Goal: Book appointment/travel/reservation

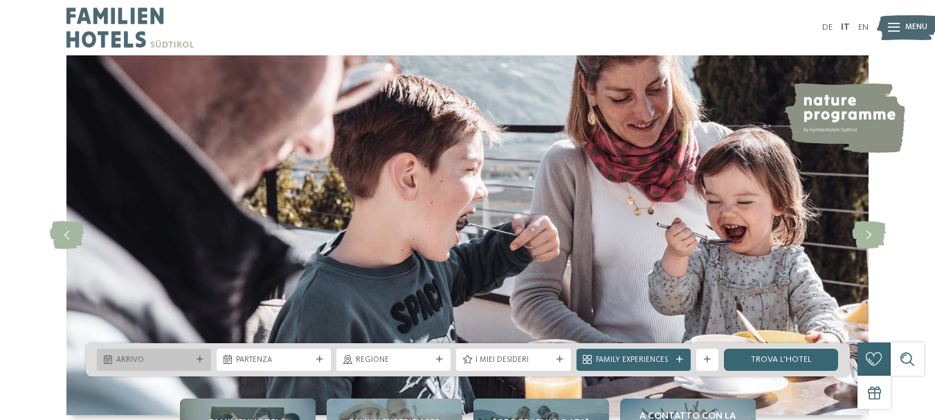
click at [195, 358] on div at bounding box center [200, 359] width 11 height 7
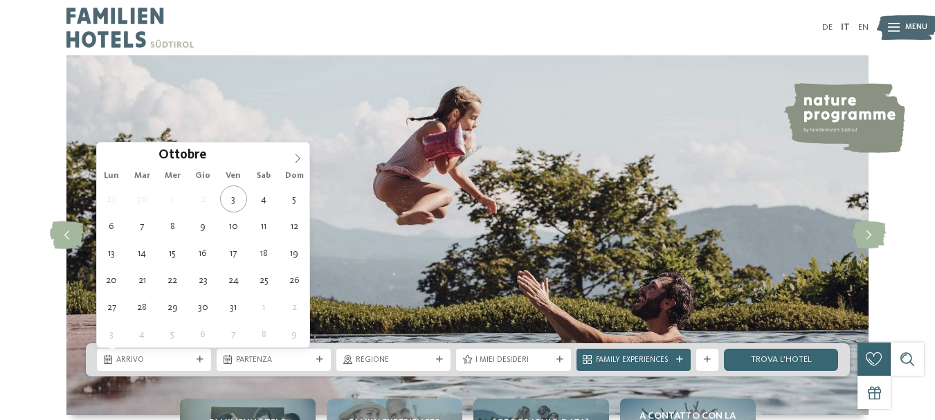
click at [300, 157] on icon at bounding box center [298, 159] width 10 height 10
type input "****"
click at [300, 157] on icon at bounding box center [298, 159] width 10 height 10
type div "03.01.2026"
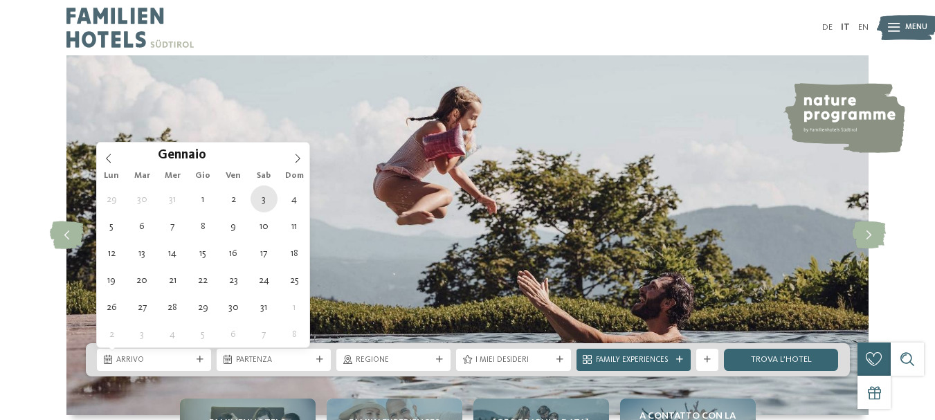
type input "****"
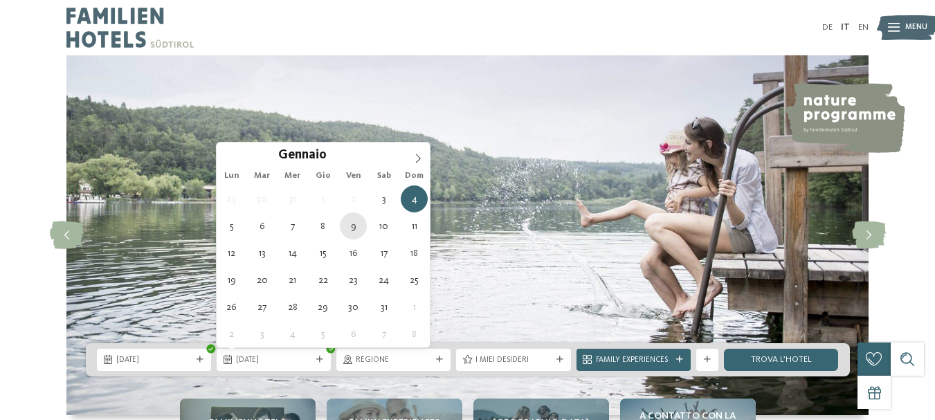
type div "09.01.2026"
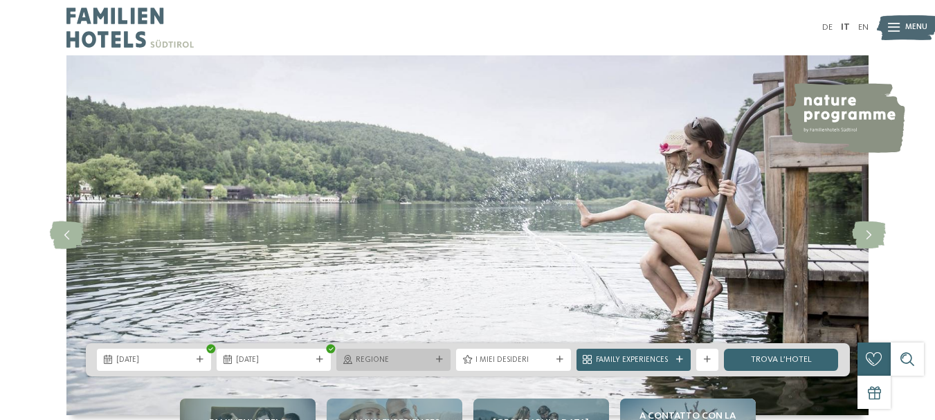
click at [389, 358] on span "Regione" at bounding box center [393, 360] width 75 height 11
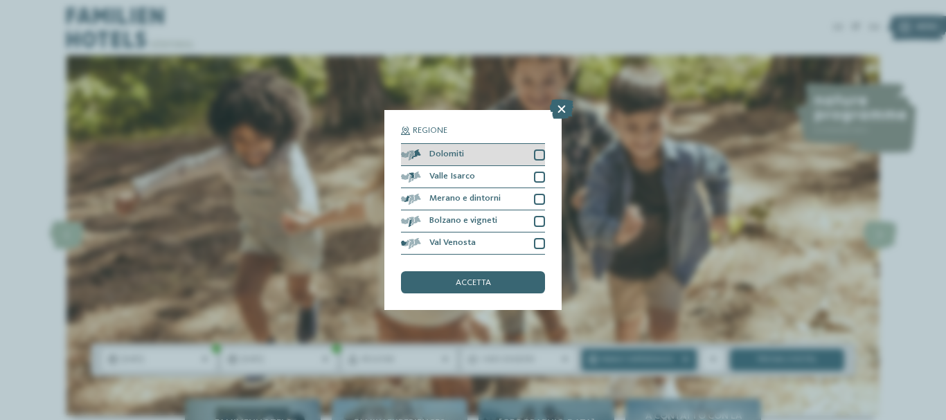
click at [530, 152] on div "Dolomiti" at bounding box center [473, 155] width 144 height 22
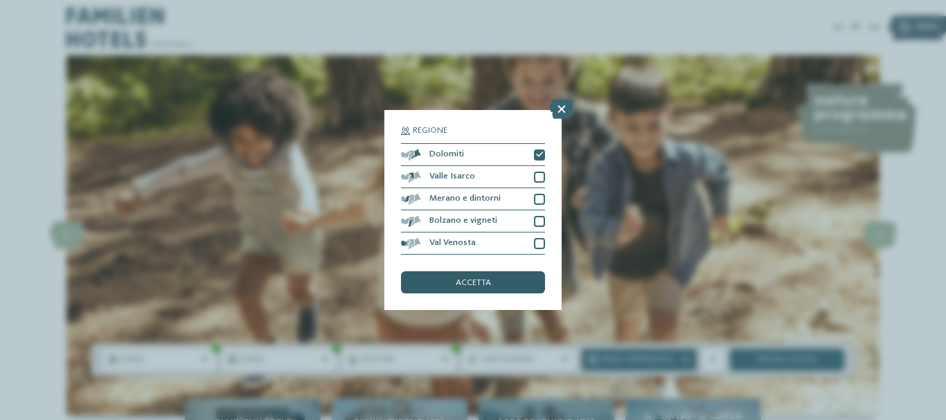
click at [472, 280] on span "accetta" at bounding box center [472, 283] width 35 height 9
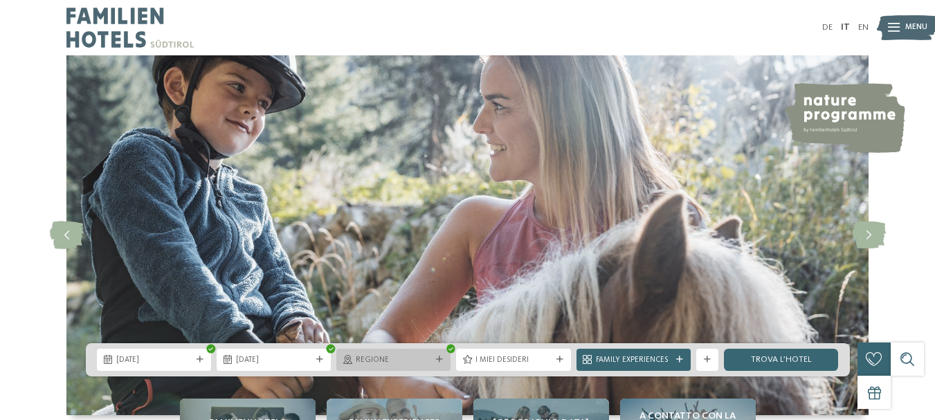
click at [419, 350] on div "Regione" at bounding box center [393, 360] width 114 height 22
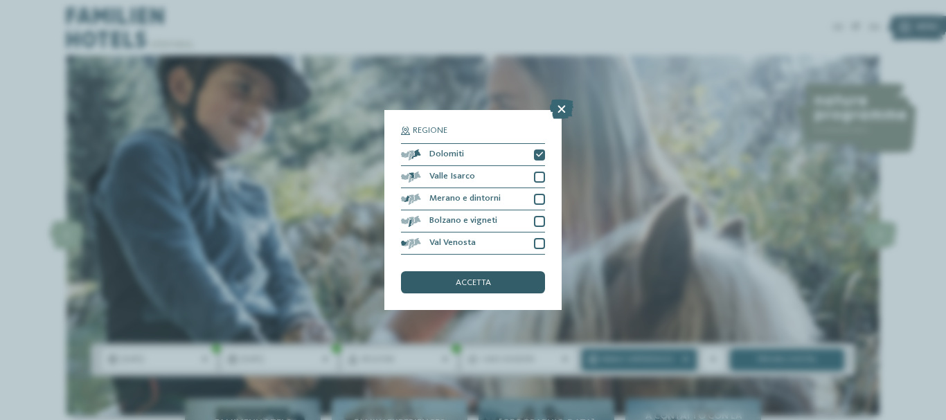
click at [490, 289] on div "accetta" at bounding box center [473, 282] width 144 height 22
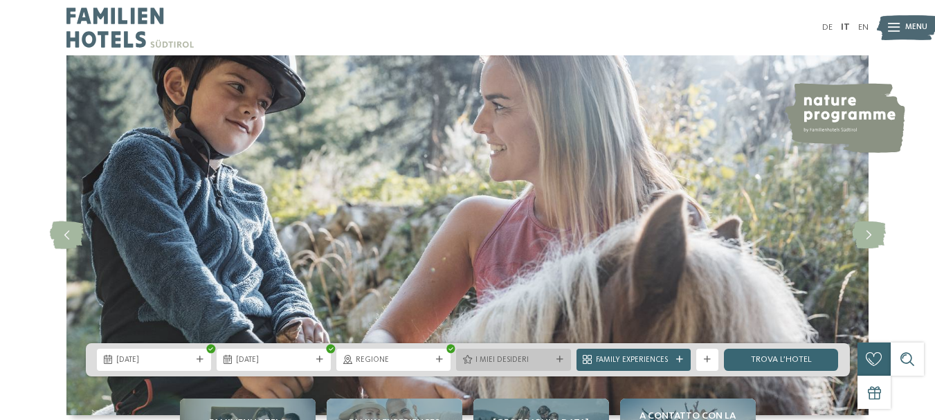
click at [510, 363] on span "I miei desideri" at bounding box center [513, 360] width 75 height 11
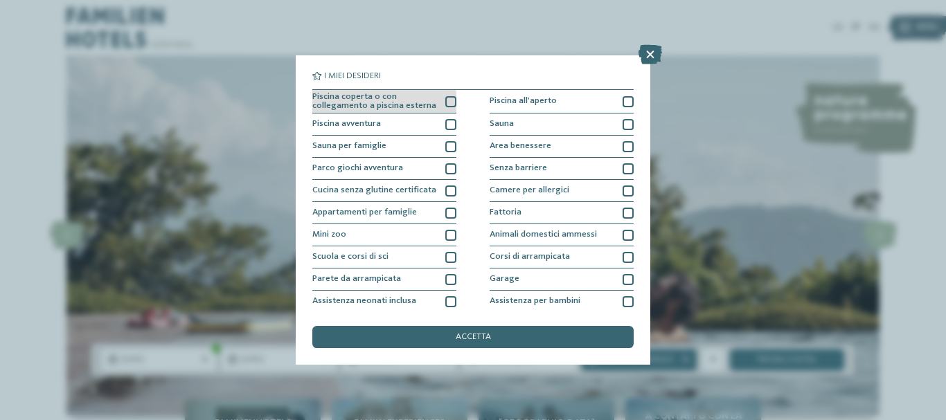
click at [446, 99] on div at bounding box center [450, 101] width 11 height 11
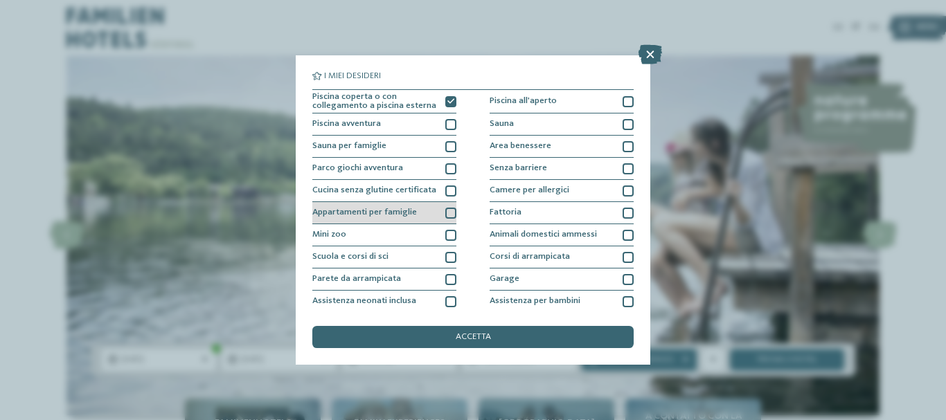
click at [448, 214] on div at bounding box center [450, 213] width 11 height 11
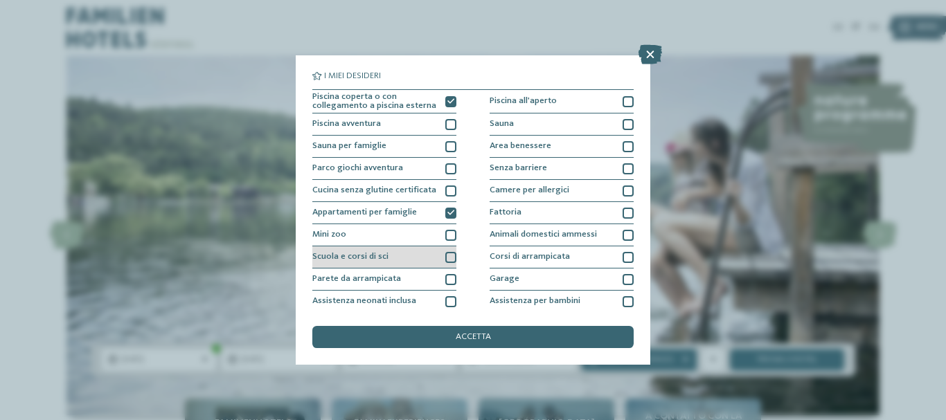
click at [445, 255] on div at bounding box center [450, 257] width 11 height 11
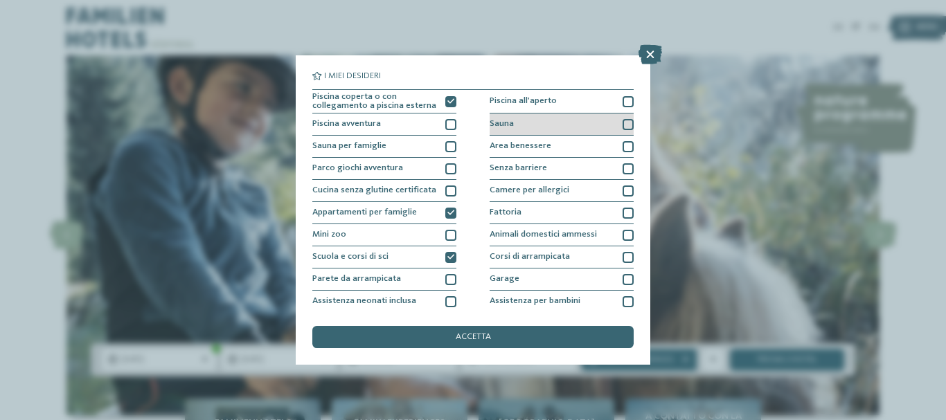
drag, startPoint x: 535, startPoint y: 150, endPoint x: 507, endPoint y: 127, distance: 36.3
click at [507, 127] on span "Sauna" at bounding box center [501, 124] width 24 height 9
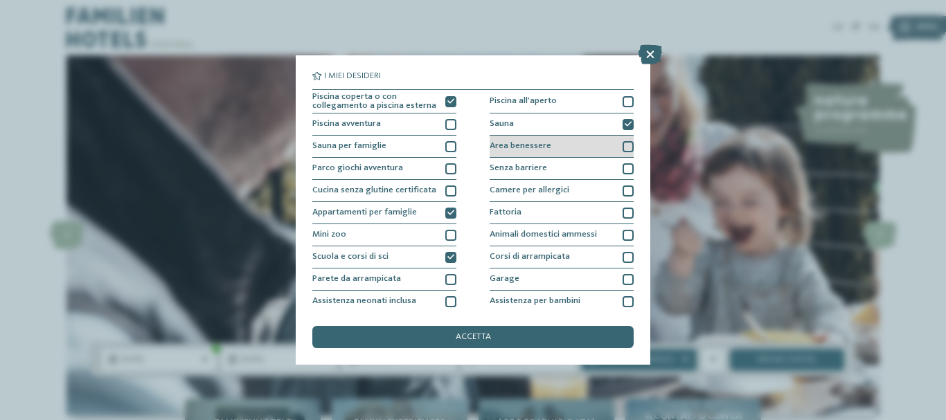
click at [622, 141] on div at bounding box center [627, 146] width 11 height 11
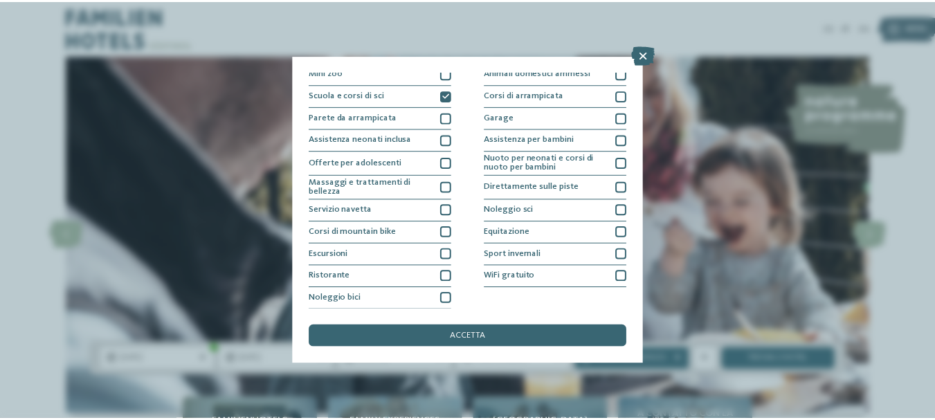
scroll to position [163, 0]
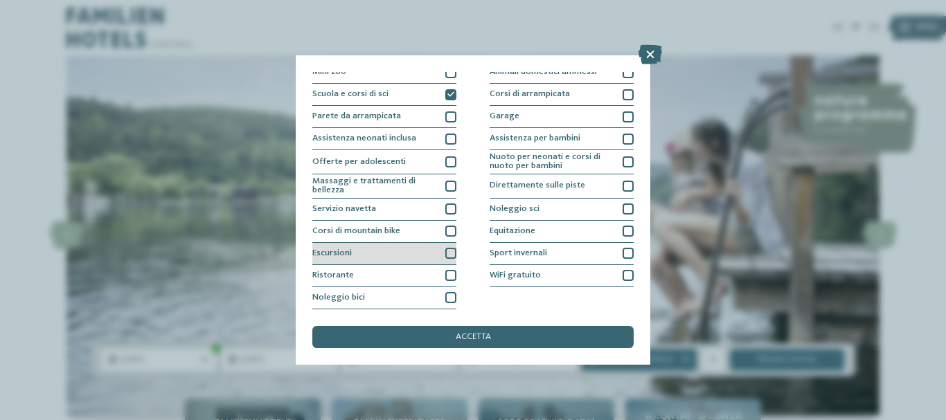
click at [449, 250] on div at bounding box center [450, 253] width 11 height 11
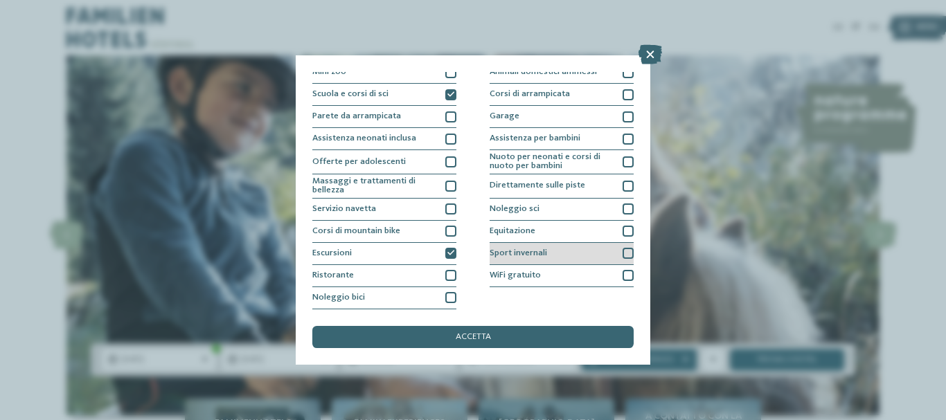
click at [623, 251] on div at bounding box center [627, 253] width 11 height 11
click at [505, 340] on div "accetta" at bounding box center [472, 337] width 321 height 22
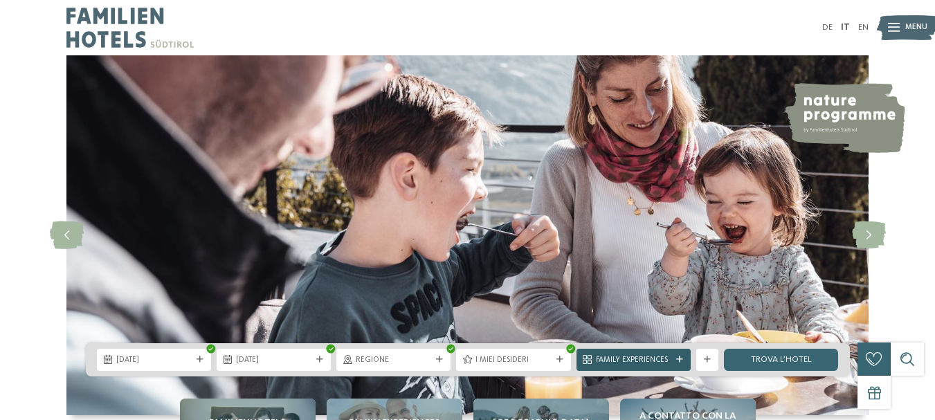
click at [635, 355] on span "Family Experiences" at bounding box center [633, 360] width 75 height 11
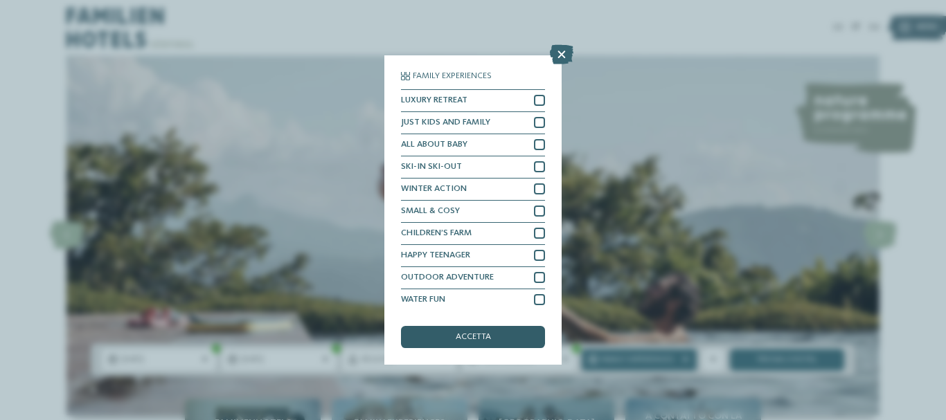
click at [476, 339] on span "accetta" at bounding box center [472, 337] width 35 height 9
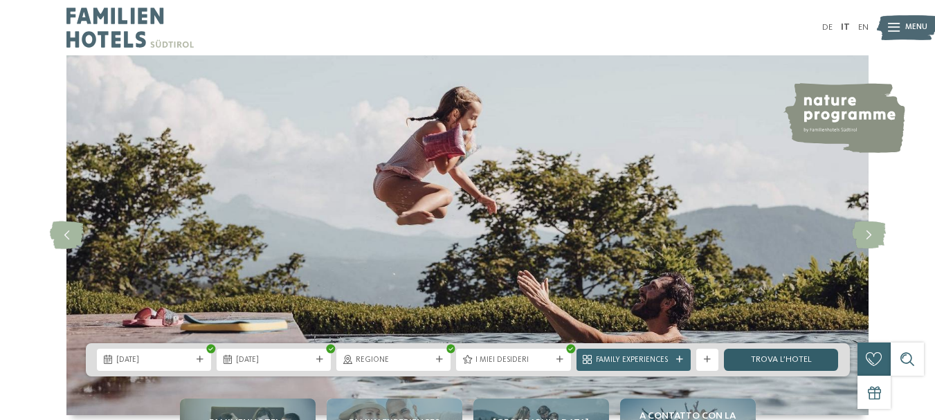
click at [777, 357] on link "trova l’hotel" at bounding box center [781, 360] width 114 height 22
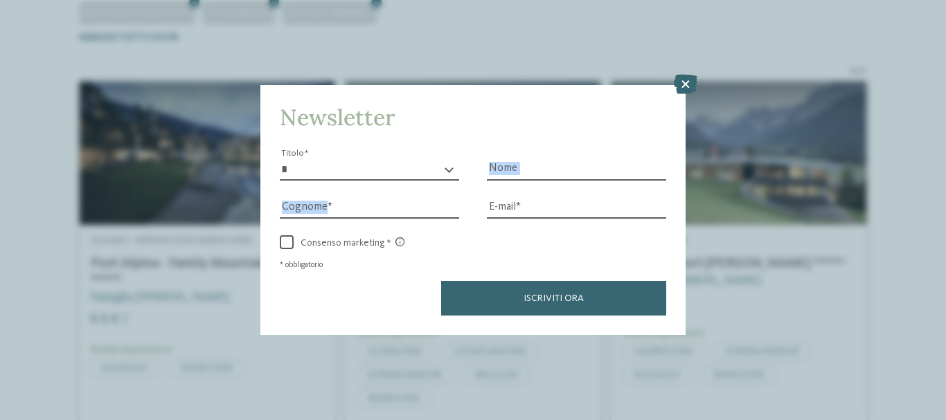
drag, startPoint x: 944, startPoint y: 132, endPoint x: 944, endPoint y: 193, distance: 61.6
click at [934, 193] on div "Newsletter * ****** ******* ******** ****** Titolo Nome Cognome Fax" at bounding box center [473, 210] width 946 height 420
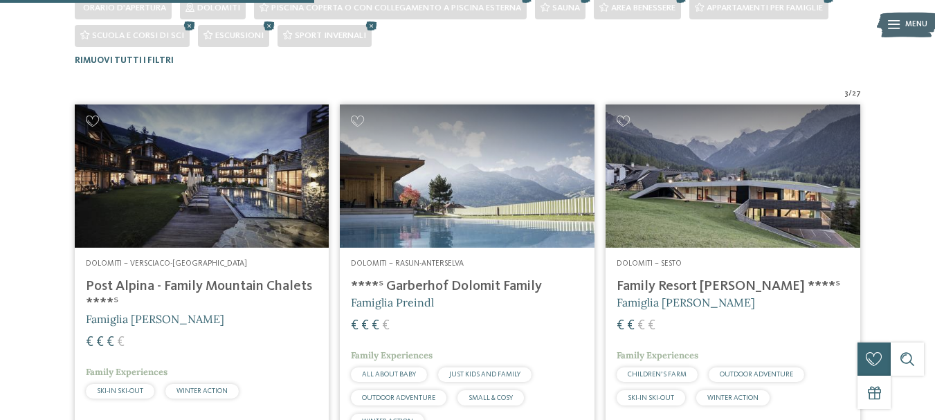
scroll to position [370, 0]
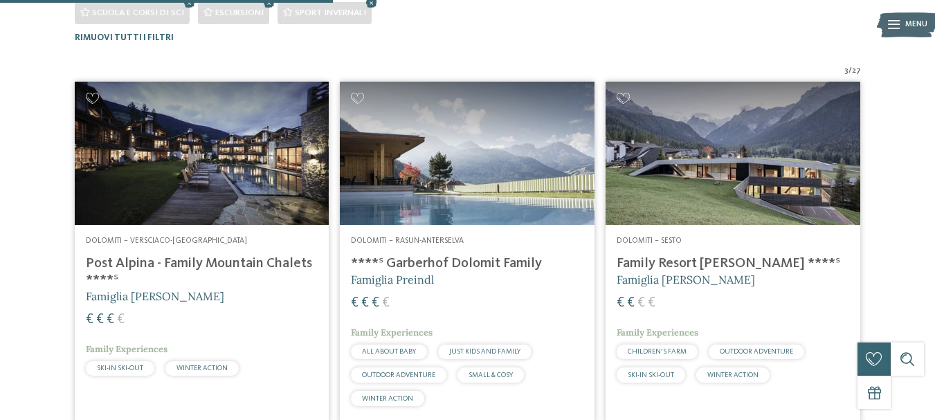
click at [505, 181] on img at bounding box center [467, 153] width 255 height 143
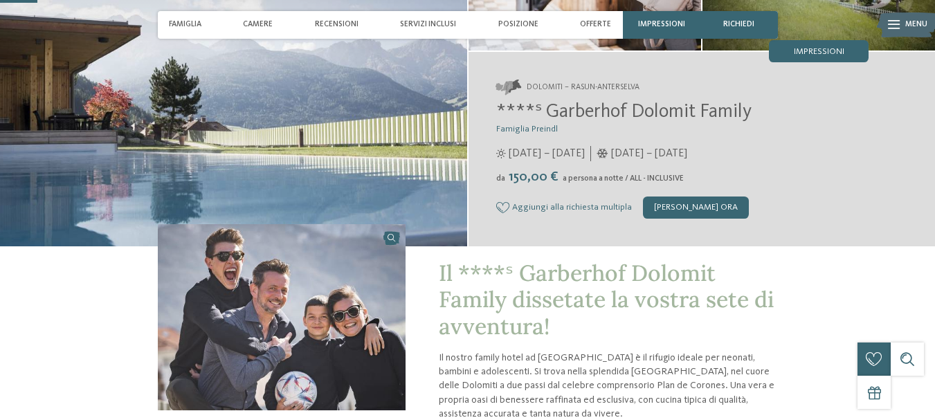
scroll to position [171, 0]
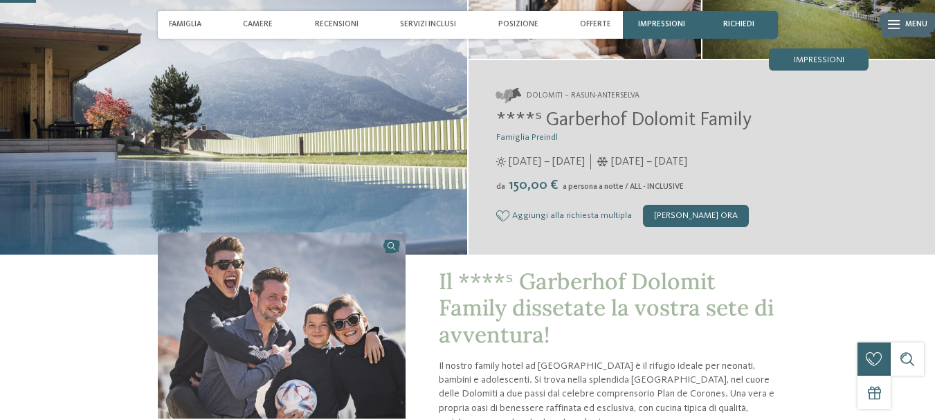
click at [929, 69] on div "Dolomiti – Rasun-Anterselva ****ˢ Garberhof Dolomit Family Famiglia Preindl 07/…" at bounding box center [702, 157] width 467 height 195
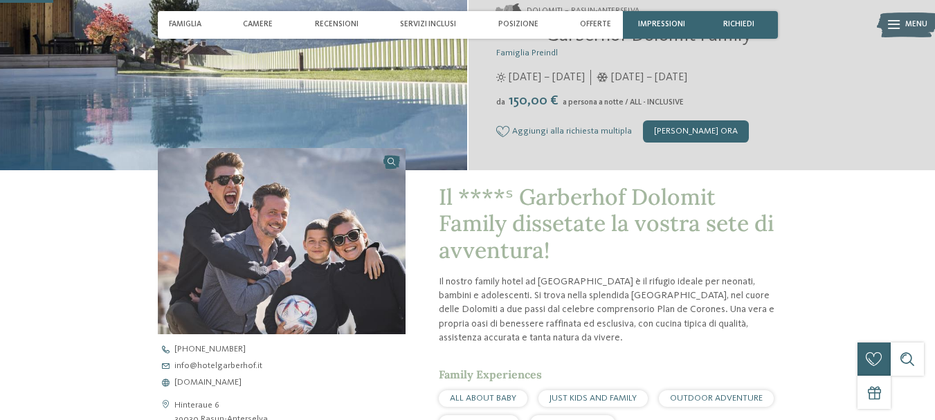
scroll to position [0, 0]
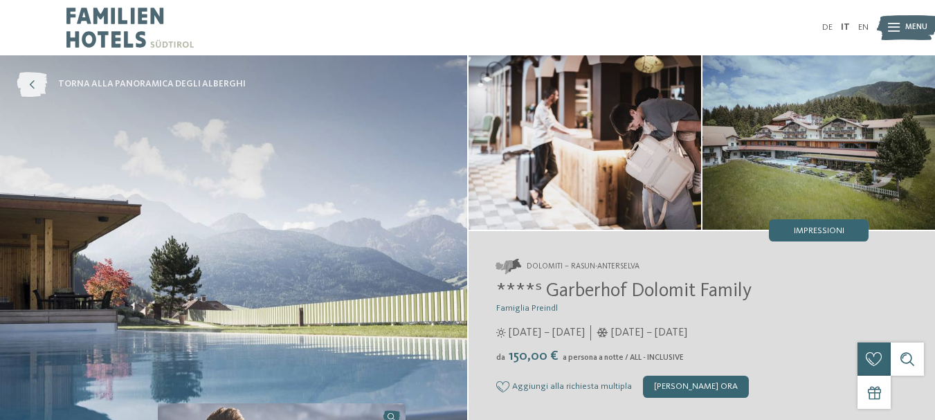
click at [162, 77] on link "torna alla panoramica degli alberghi" at bounding box center [131, 84] width 229 height 25
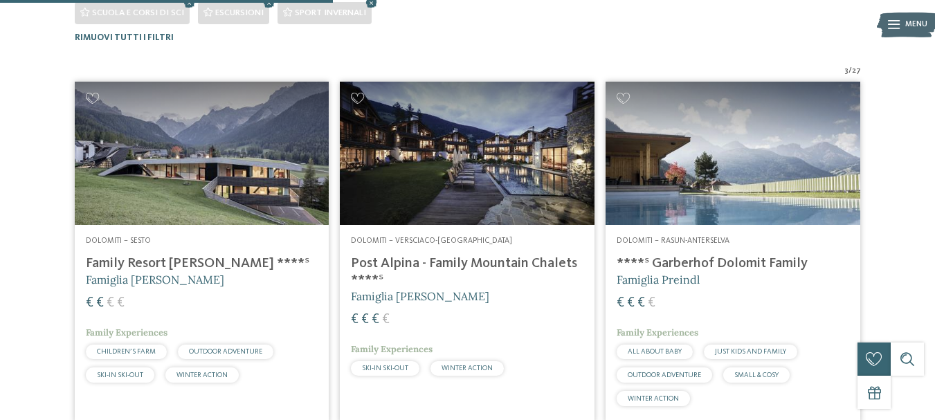
click at [213, 194] on img at bounding box center [202, 153] width 255 height 143
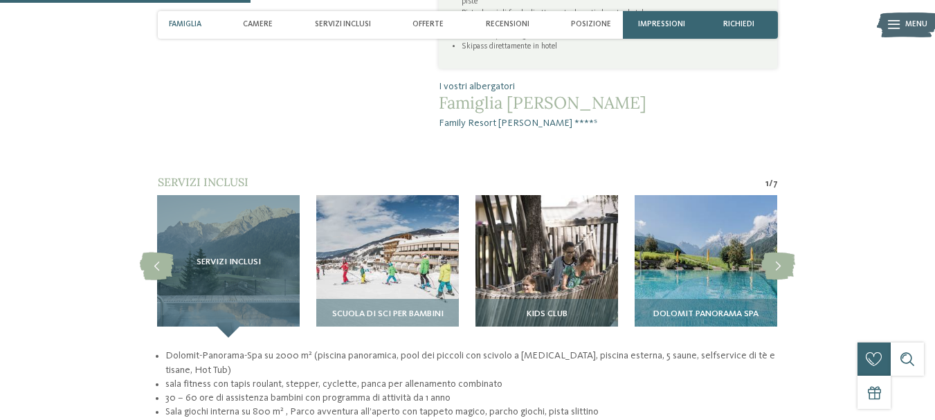
scroll to position [1036, 0]
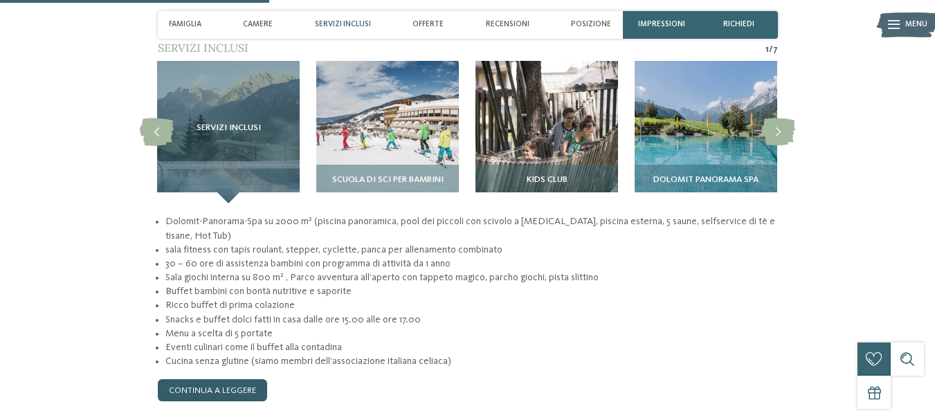
click at [242, 379] on link "continua a leggere" at bounding box center [212, 390] width 109 height 22
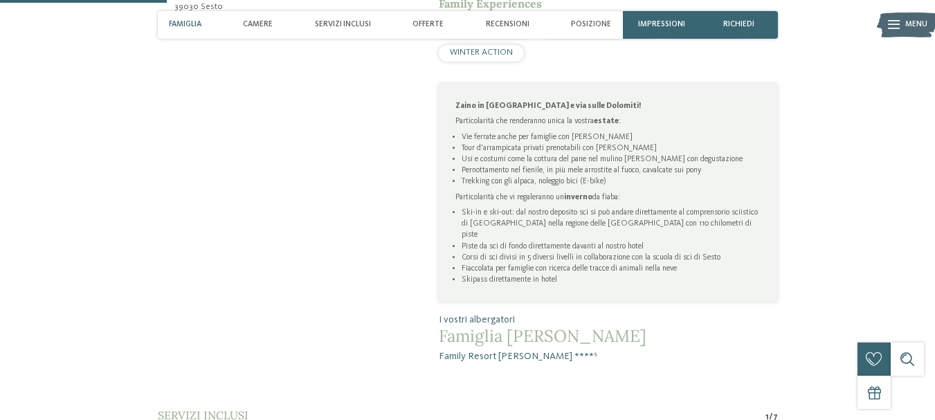
scroll to position [300, 0]
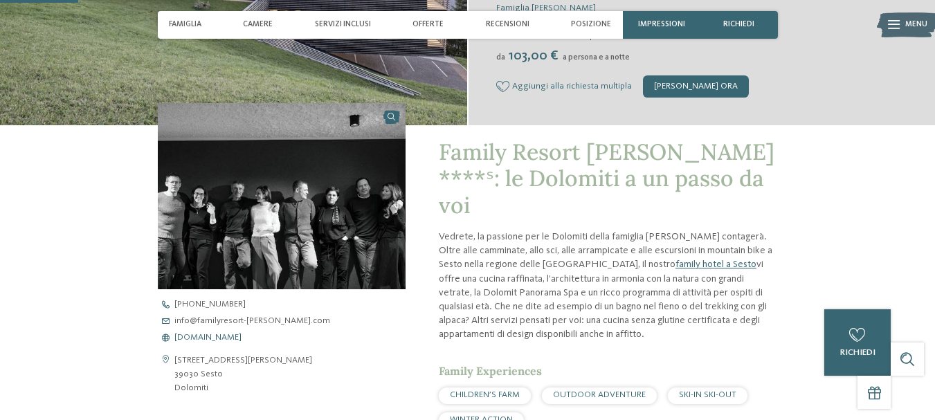
click at [205, 334] on span "[DOMAIN_NAME]" at bounding box center [207, 338] width 67 height 9
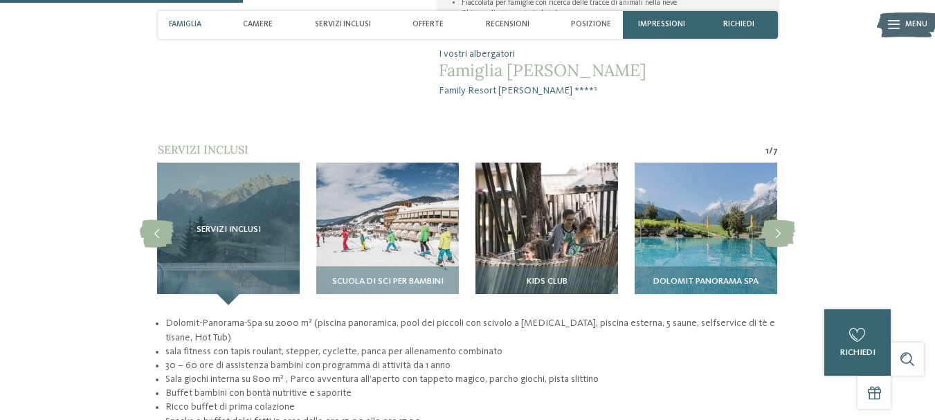
scroll to position [920, 0]
